Goal: Navigation & Orientation: Find specific page/section

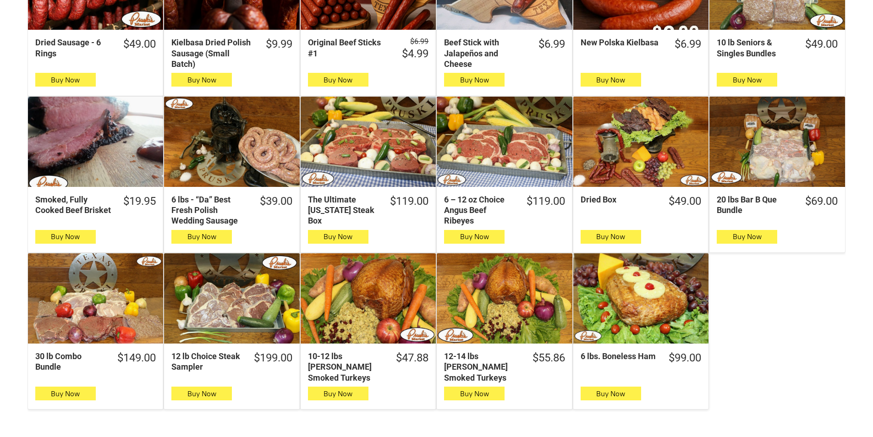
scroll to position [412, 0]
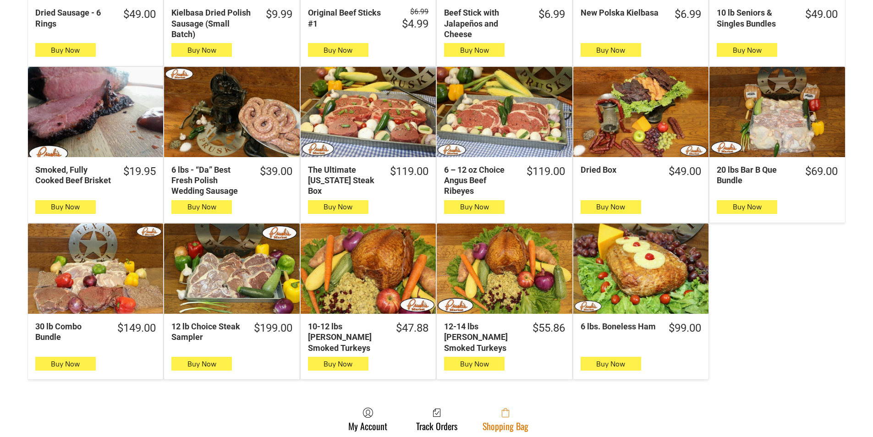
click at [515, 415] on link "Shopping Bag" at bounding box center [505, 419] width 55 height 24
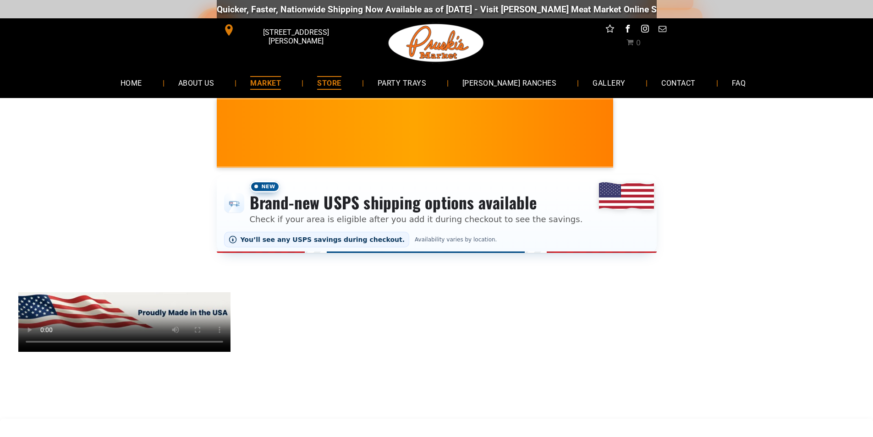
click at [271, 88] on span "MARKET" at bounding box center [265, 82] width 31 height 13
